Goal: Task Accomplishment & Management: Complete application form

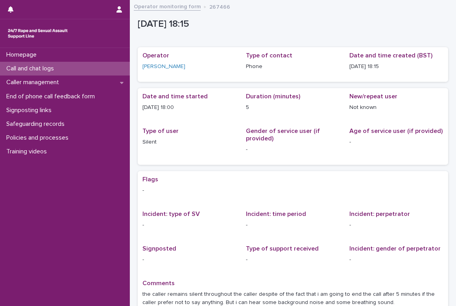
click at [31, 64] on div "Call and chat logs" at bounding box center [65, 69] width 130 height 14
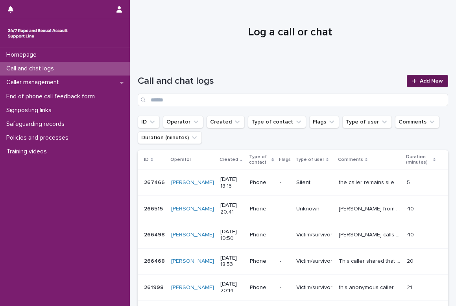
click at [420, 80] on span "Add New" at bounding box center [431, 81] width 23 height 6
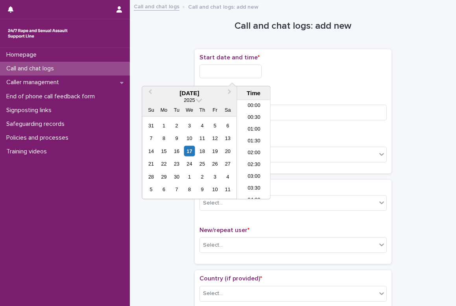
scroll to position [393, 0]
click at [230, 70] on input "text" at bounding box center [231, 72] width 62 height 14
click at [251, 136] on li "18:00" at bounding box center [253, 138] width 33 height 12
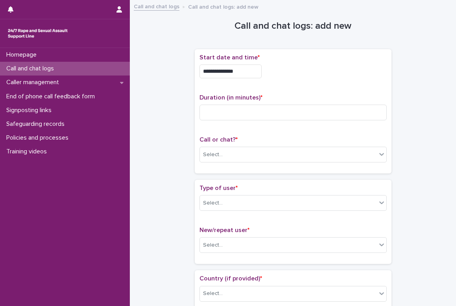
click at [244, 71] on input "**********" at bounding box center [231, 72] width 62 height 14
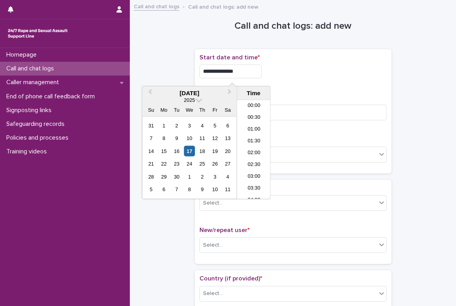
scroll to position [382, 0]
type input "**********"
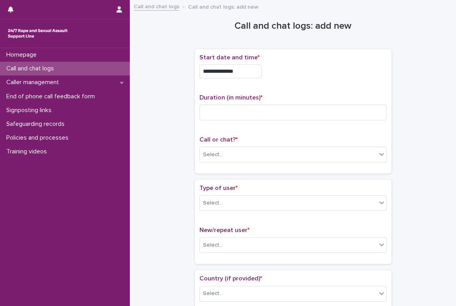
drag, startPoint x: 283, startPoint y: 93, endPoint x: 290, endPoint y: 90, distance: 8.1
click at [283, 93] on div "**********" at bounding box center [293, 111] width 187 height 115
click at [245, 116] on input at bounding box center [293, 113] width 187 height 16
type input "**"
click at [285, 130] on div "**********" at bounding box center [293, 111] width 187 height 115
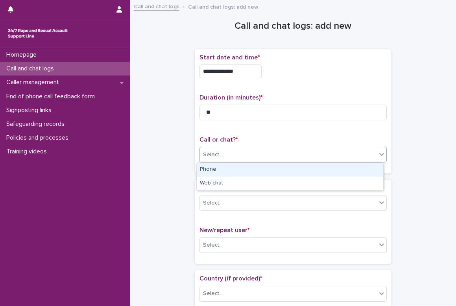
click at [239, 152] on div "Select..." at bounding box center [288, 154] width 177 height 13
click at [234, 173] on div "Phone" at bounding box center [290, 170] width 187 height 14
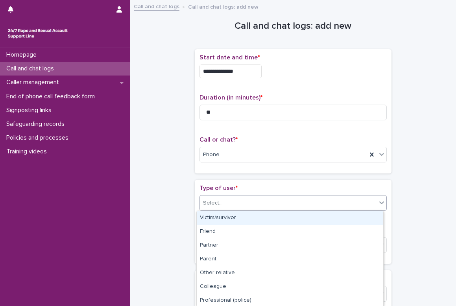
click at [230, 202] on div "Select..." at bounding box center [288, 203] width 177 height 13
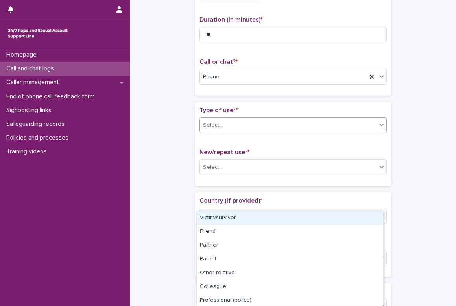
scroll to position [79, 0]
click at [232, 216] on div "Victim/survivor" at bounding box center [290, 218] width 187 height 14
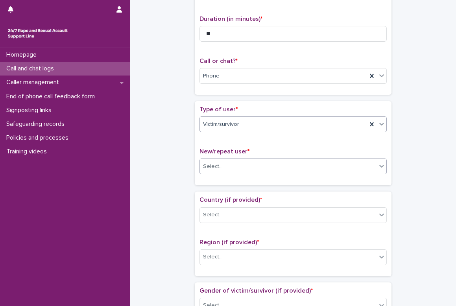
click at [222, 168] on div "Select..." at bounding box center [288, 166] width 177 height 13
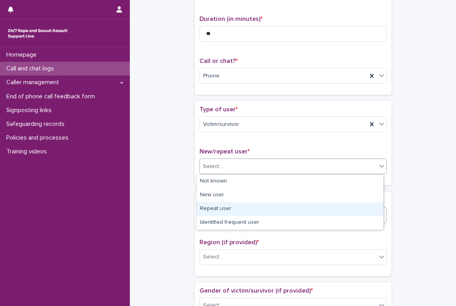
click at [225, 209] on div "Repeat user" at bounding box center [290, 209] width 187 height 14
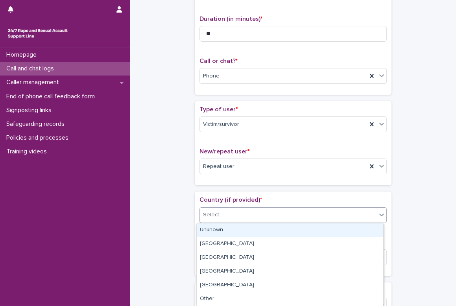
click at [224, 216] on div "Select..." at bounding box center [288, 215] width 177 height 13
click at [229, 235] on div "Unknown" at bounding box center [290, 231] width 187 height 14
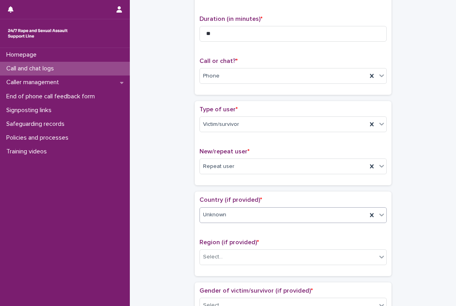
scroll to position [158, 0]
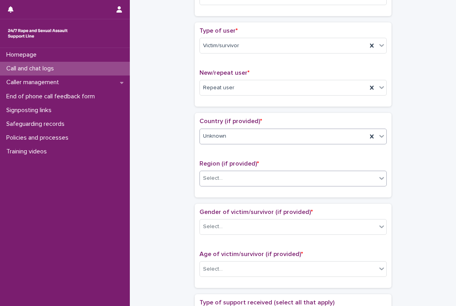
click at [210, 182] on div "Select..." at bounding box center [213, 178] width 20 height 8
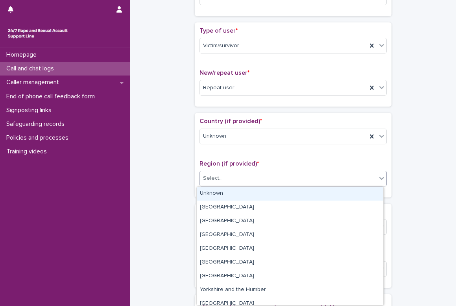
click at [215, 194] on div "Unknown" at bounding box center [290, 194] width 187 height 14
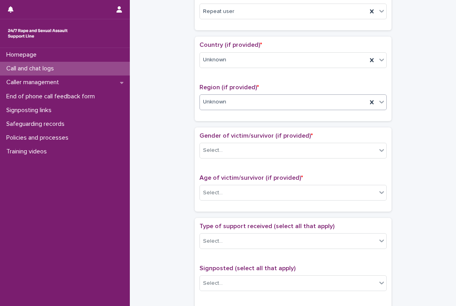
scroll to position [236, 0]
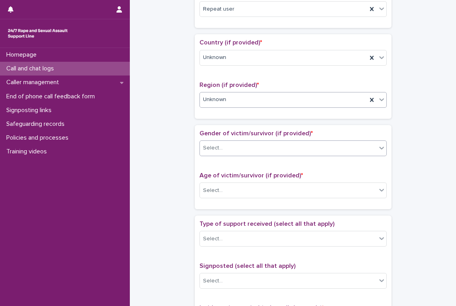
click at [230, 151] on div "Select..." at bounding box center [288, 148] width 177 height 13
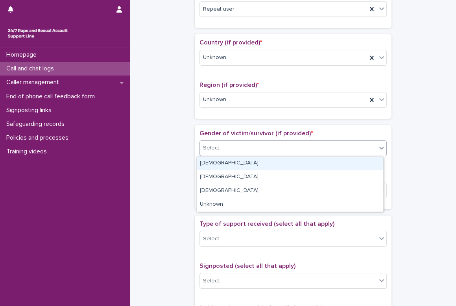
click at [226, 162] on div "[DEMOGRAPHIC_DATA]" at bounding box center [290, 164] width 187 height 14
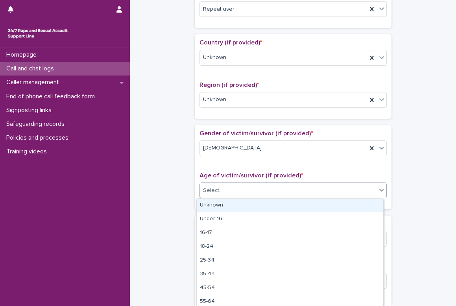
click at [223, 194] on div "Select..." at bounding box center [288, 190] width 177 height 13
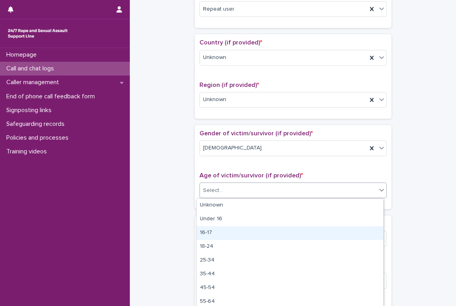
scroll to position [30, 0]
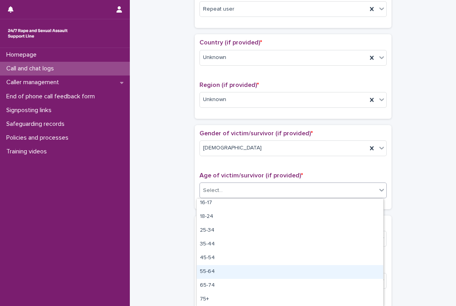
click at [250, 270] on div "55-64" at bounding box center [290, 272] width 187 height 14
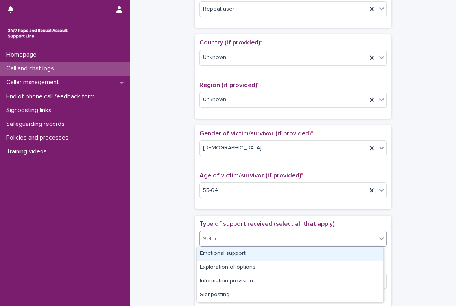
click at [229, 236] on div "Select..." at bounding box center [288, 239] width 177 height 13
click at [231, 251] on div "Emotional support" at bounding box center [290, 254] width 187 height 14
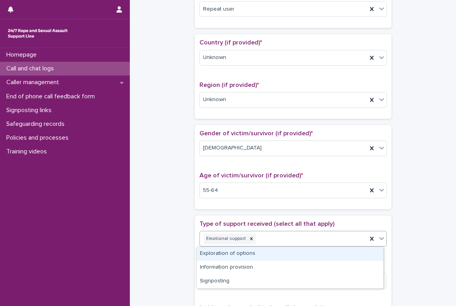
click at [378, 239] on icon at bounding box center [382, 239] width 8 height 8
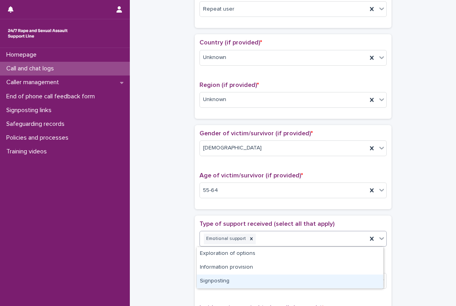
click at [209, 282] on div "Signposting" at bounding box center [290, 282] width 187 height 14
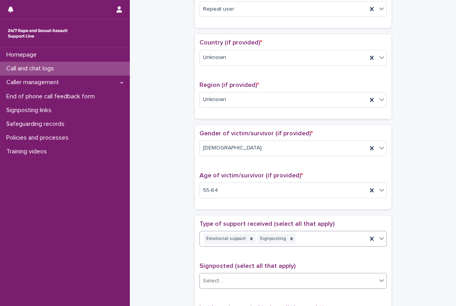
click at [228, 283] on div "Select..." at bounding box center [288, 281] width 177 height 13
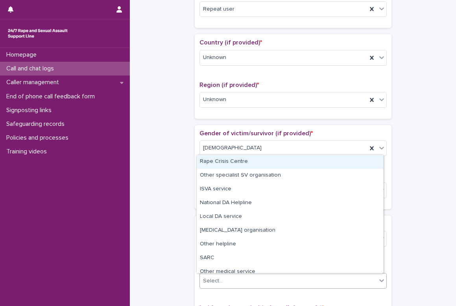
click at [228, 162] on div "Rape Crisis Centre" at bounding box center [290, 162] width 187 height 14
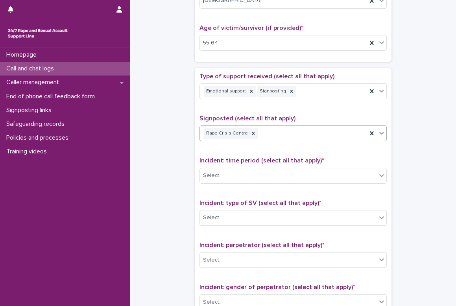
scroll to position [394, 0]
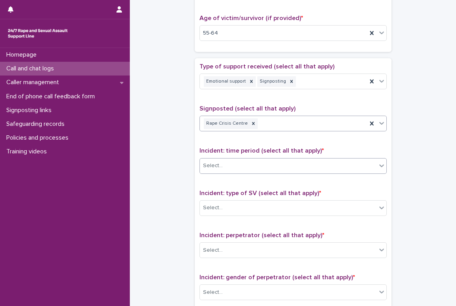
click at [225, 165] on div "Select..." at bounding box center [288, 165] width 177 height 13
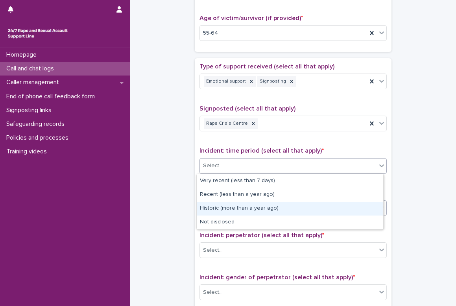
click at [224, 210] on div "Historic (more than a year ago)" at bounding box center [290, 209] width 187 height 14
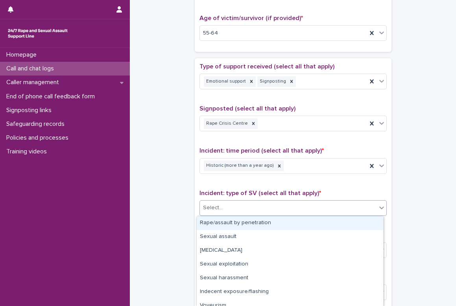
click at [224, 210] on div "Select..." at bounding box center [288, 208] width 177 height 13
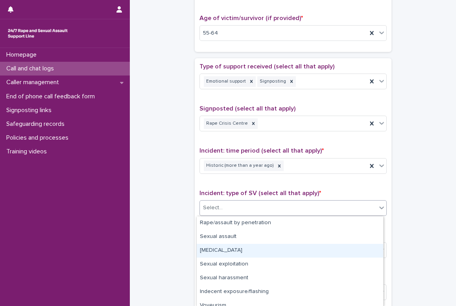
click at [227, 253] on div "[MEDICAL_DATA]" at bounding box center [290, 251] width 187 height 14
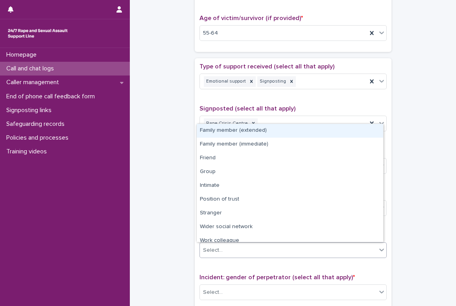
click at [227, 252] on div "Select..." at bounding box center [288, 250] width 177 height 13
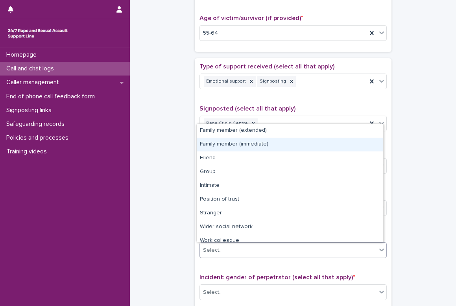
click at [243, 146] on div "Family member (immediate)" at bounding box center [290, 145] width 187 height 14
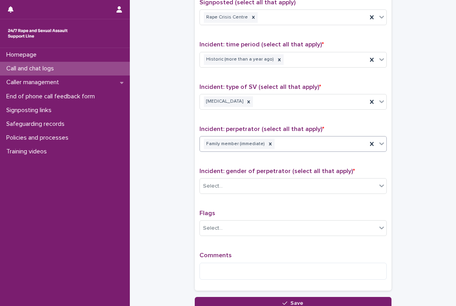
scroll to position [512, 0]
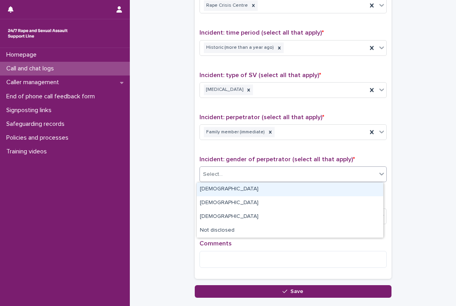
click at [237, 178] on div "Select..." at bounding box center [288, 174] width 177 height 13
click at [233, 191] on div "[DEMOGRAPHIC_DATA]" at bounding box center [290, 190] width 187 height 14
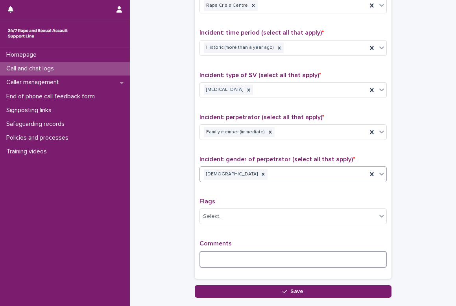
click at [237, 258] on textarea at bounding box center [293, 259] width 187 height 17
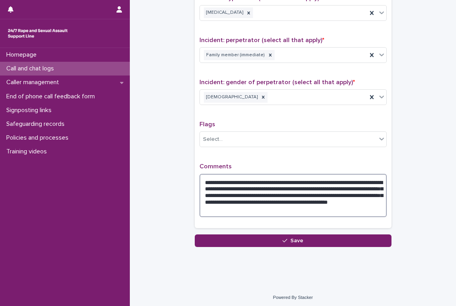
scroll to position [591, 0]
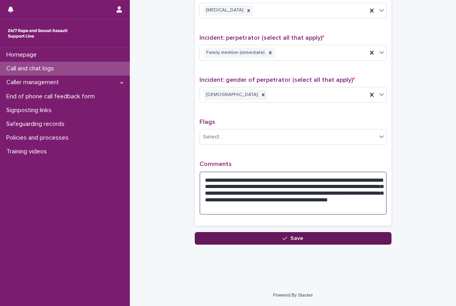
type textarea "**********"
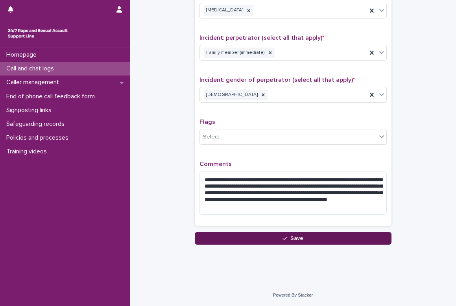
click at [302, 239] on button "Save" at bounding box center [293, 238] width 197 height 13
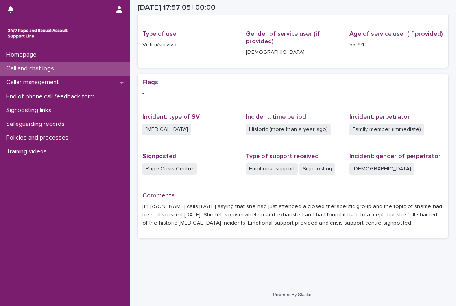
scroll to position [97, 0]
click at [45, 133] on div "Policies and processes" at bounding box center [65, 138] width 130 height 14
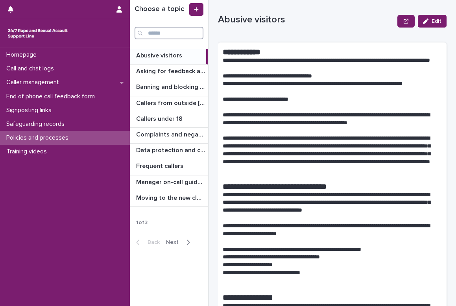
click at [161, 34] on input "Search" at bounding box center [169, 33] width 69 height 13
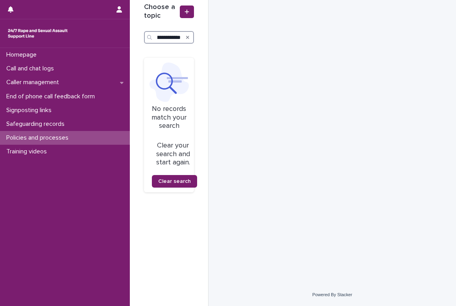
scroll to position [0, 30]
type input "*"
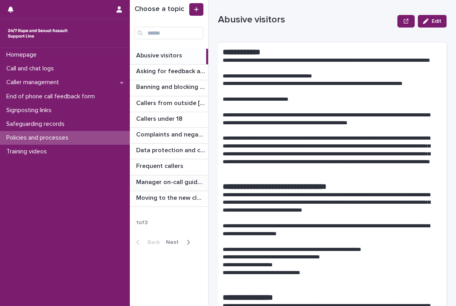
click at [156, 182] on p "Manager on-call guidance" at bounding box center [171, 181] width 70 height 9
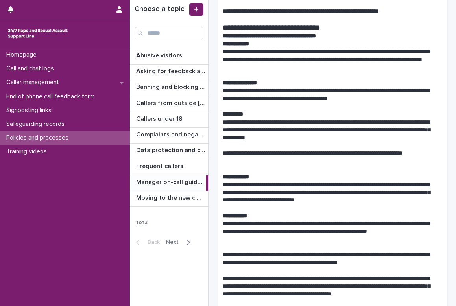
scroll to position [79, 0]
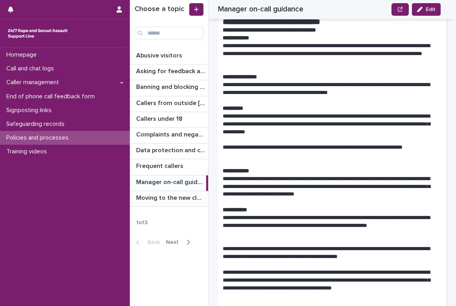
click at [158, 199] on p "Moving to the new cloud contact centre" at bounding box center [171, 197] width 70 height 9
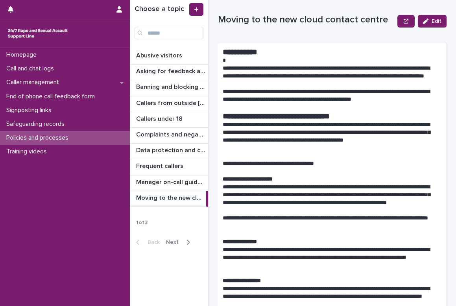
click at [188, 242] on icon "button" at bounding box center [188, 242] width 3 height 5
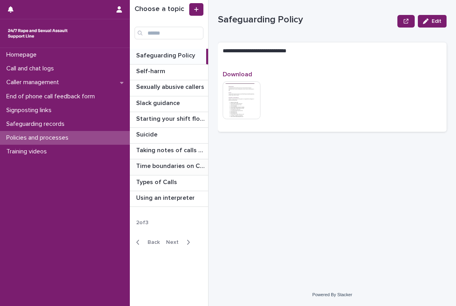
click at [168, 164] on p "Time boundaries on Calls and Chats" at bounding box center [171, 165] width 70 height 9
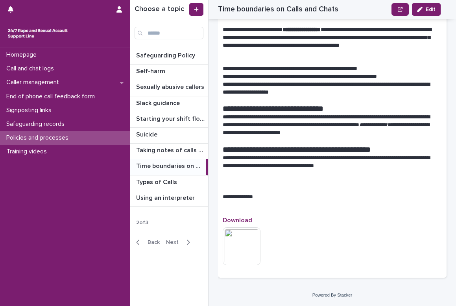
scroll to position [261, 0]
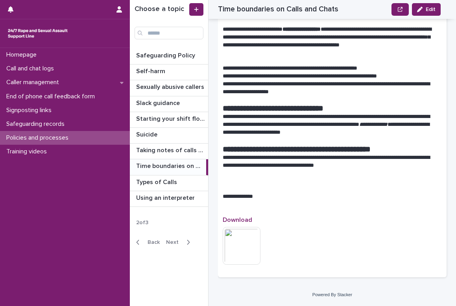
click at [242, 245] on img at bounding box center [242, 246] width 38 height 38
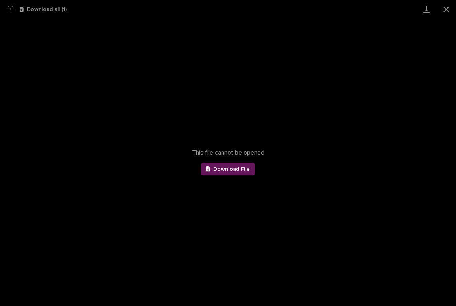
click at [226, 164] on link "Download File" at bounding box center [228, 169] width 54 height 13
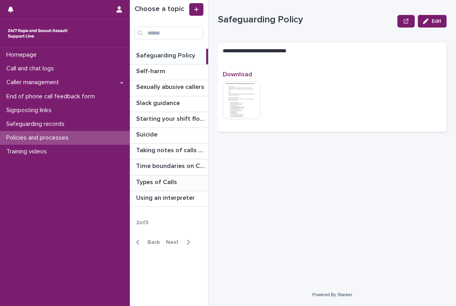
click at [143, 185] on p "Types of Calls" at bounding box center [157, 181] width 43 height 9
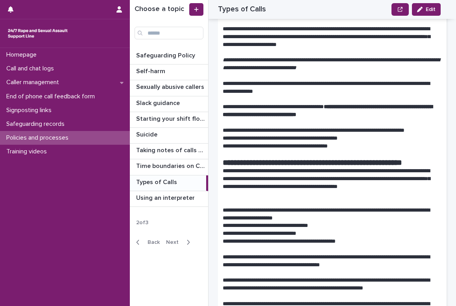
scroll to position [551, 0]
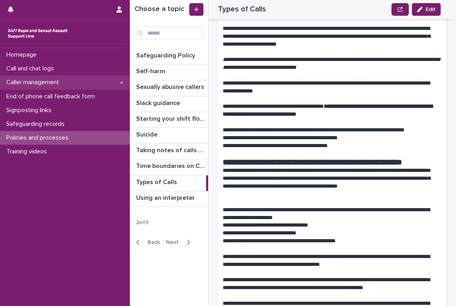
click at [43, 80] on p "Caller management" at bounding box center [34, 82] width 62 height 7
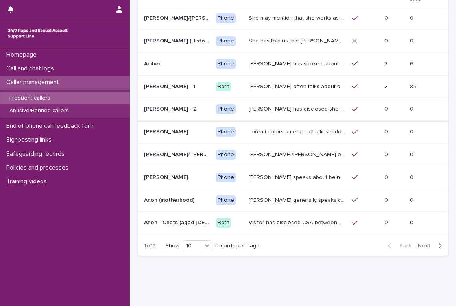
scroll to position [115, 0]
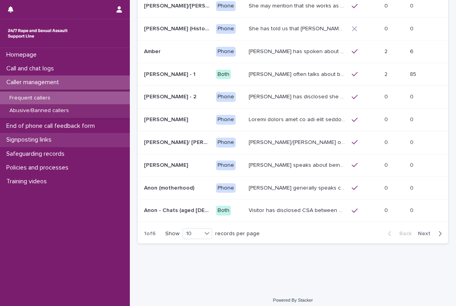
click at [26, 138] on p "Signposting links" at bounding box center [30, 139] width 55 height 7
